Goal: Task Accomplishment & Management: Use online tool/utility

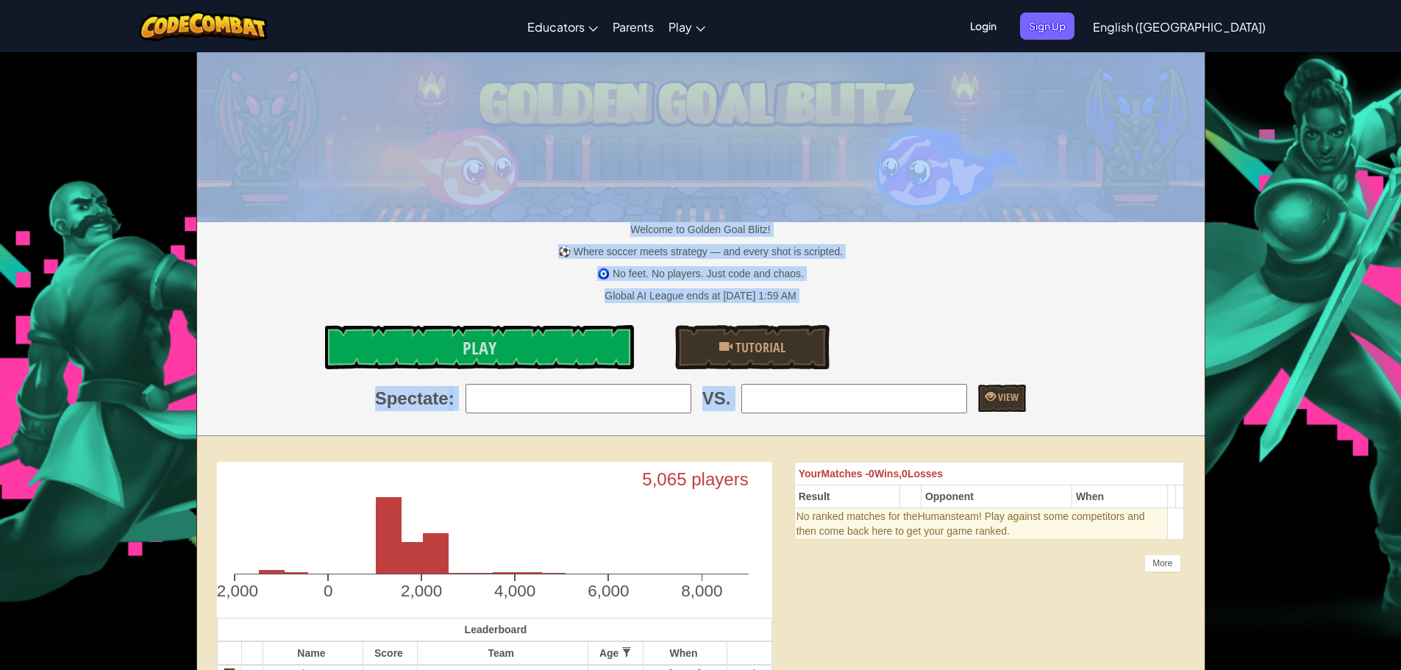
drag, startPoint x: 1412, startPoint y: 212, endPoint x: 1412, endPoint y: -25, distance: 236.9
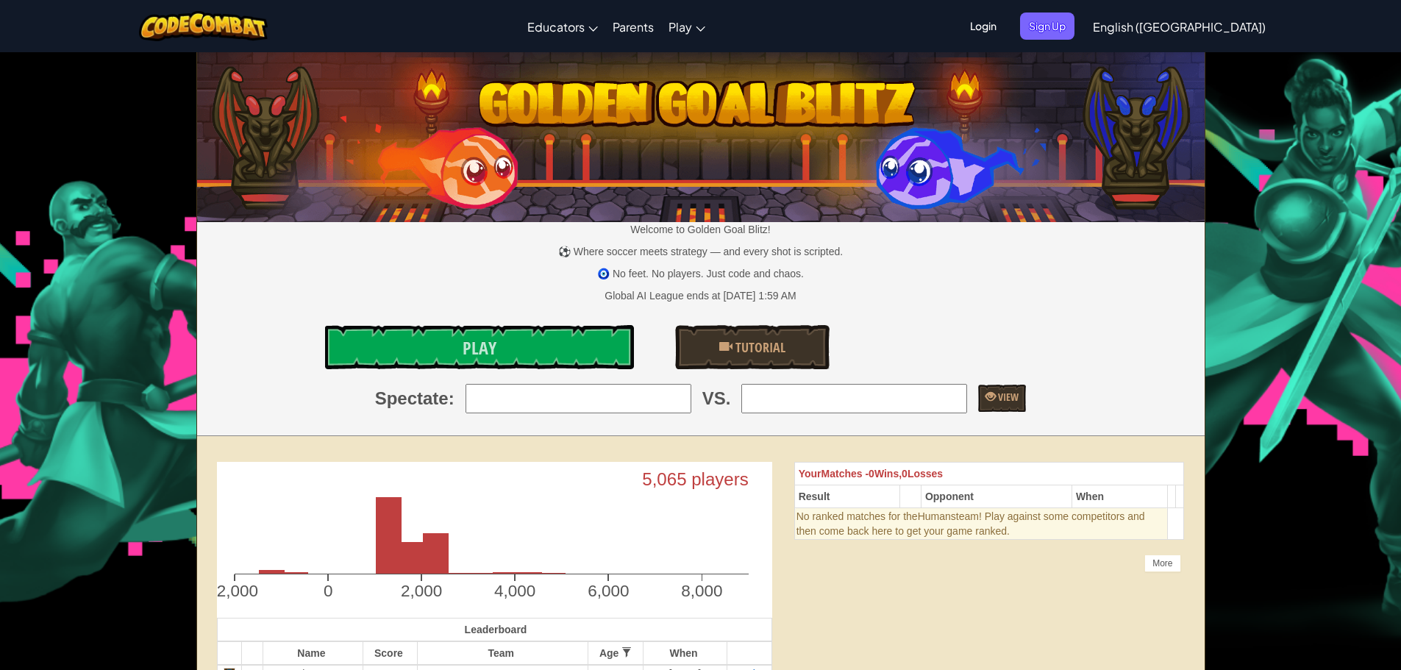
drag, startPoint x: 1385, startPoint y: 38, endPoint x: 1397, endPoint y: 65, distance: 29.7
click at [1385, 41] on div "Toggle navigation Educators Create Free Account School & District Solutions Tea…" at bounding box center [700, 26] width 1409 height 52
click at [1099, 384] on div "Spectate : VS. View" at bounding box center [701, 398] width 1030 height 29
click at [516, 337] on link "Play" at bounding box center [479, 347] width 309 height 44
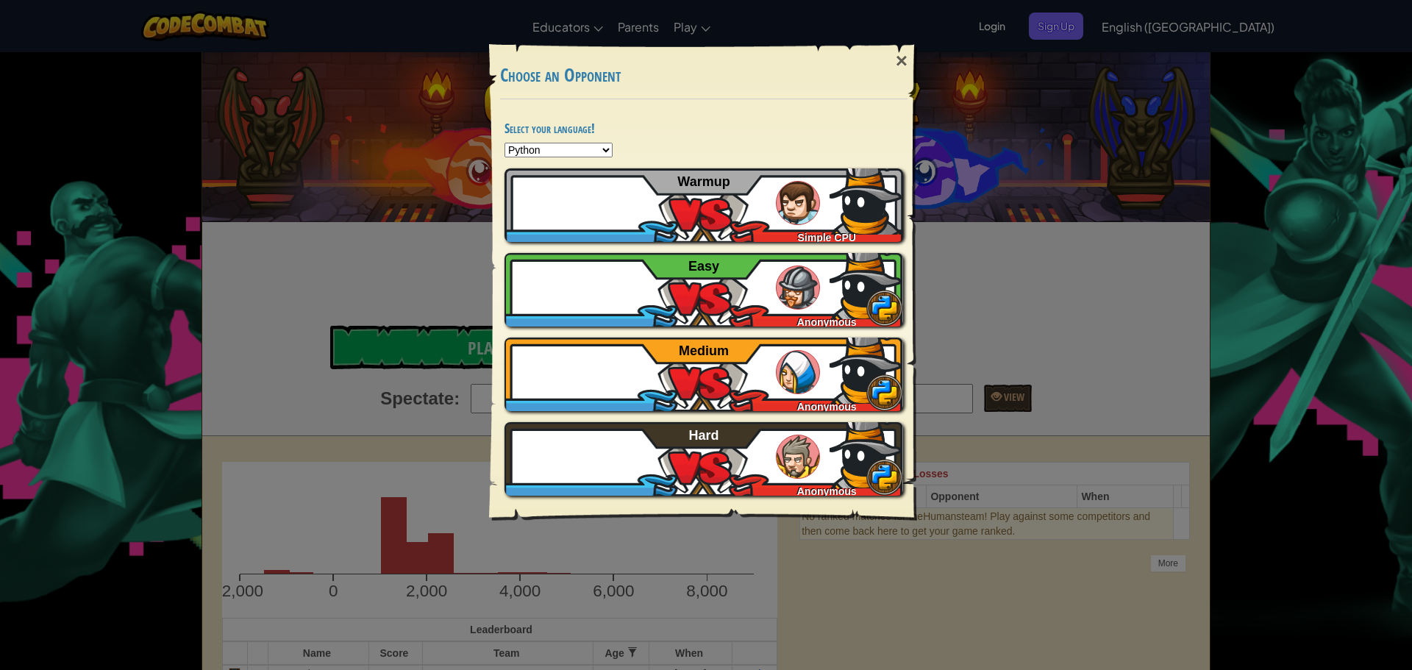
drag, startPoint x: 193, startPoint y: 138, endPoint x: 203, endPoint y: 138, distance: 10.3
click at [198, 138] on div "× Choose an Opponent Select your language! Python JavaScript CoffeeScript Lua C…" at bounding box center [706, 335] width 1412 height 670
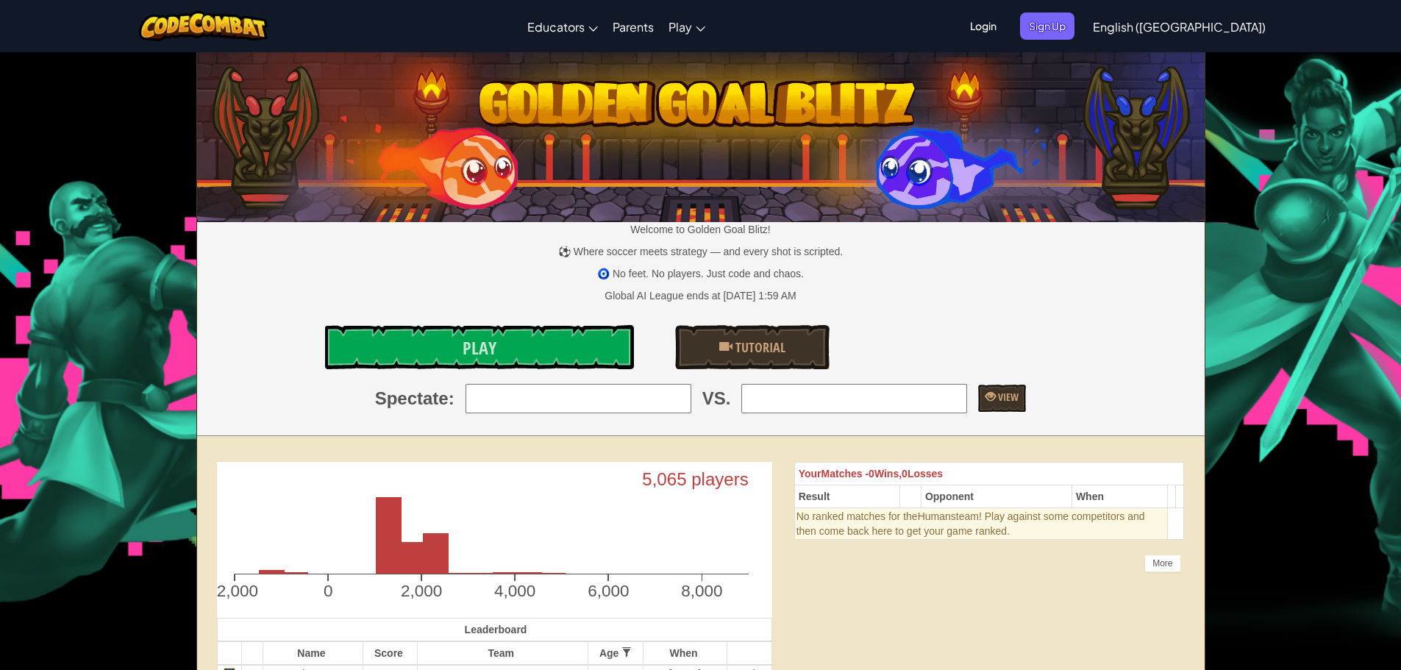
click at [1006, 22] on span "Login" at bounding box center [984, 26] width 44 height 27
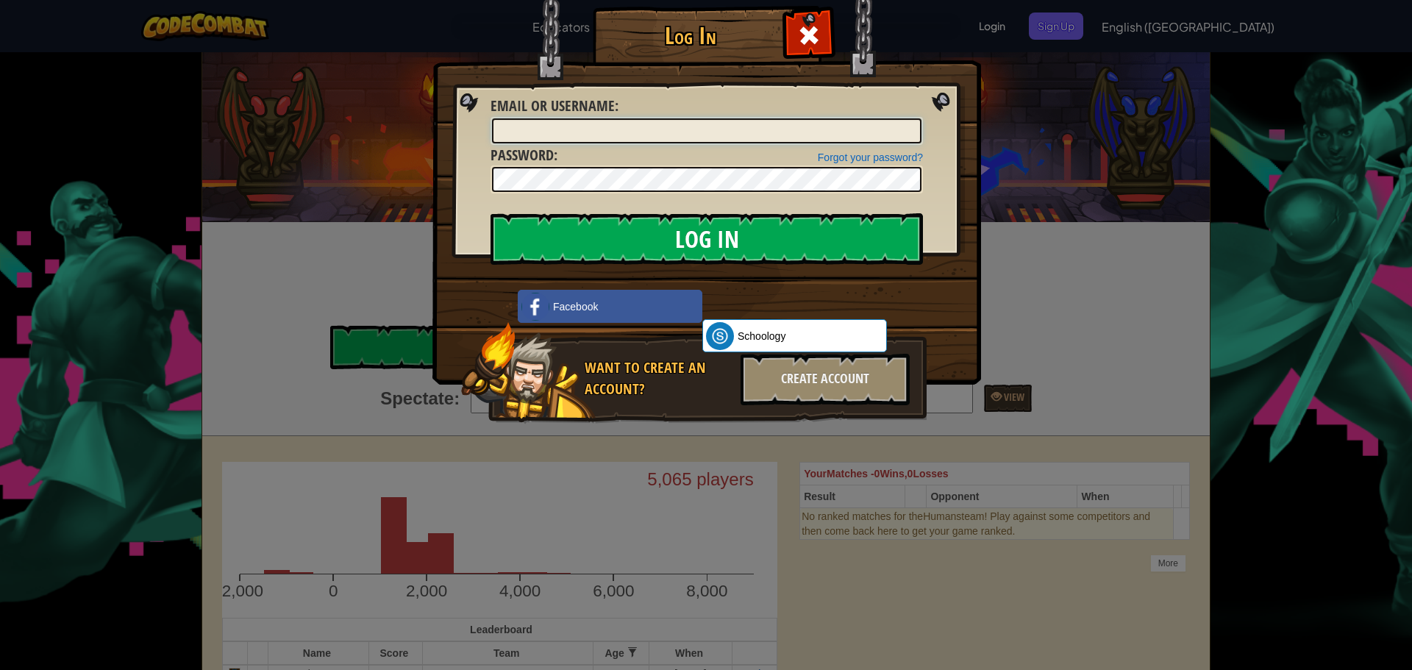
type input "lebronabababababa"
click at [675, 221] on input "Log In" at bounding box center [707, 238] width 433 height 51
